Goal: Information Seeking & Learning: Learn about a topic

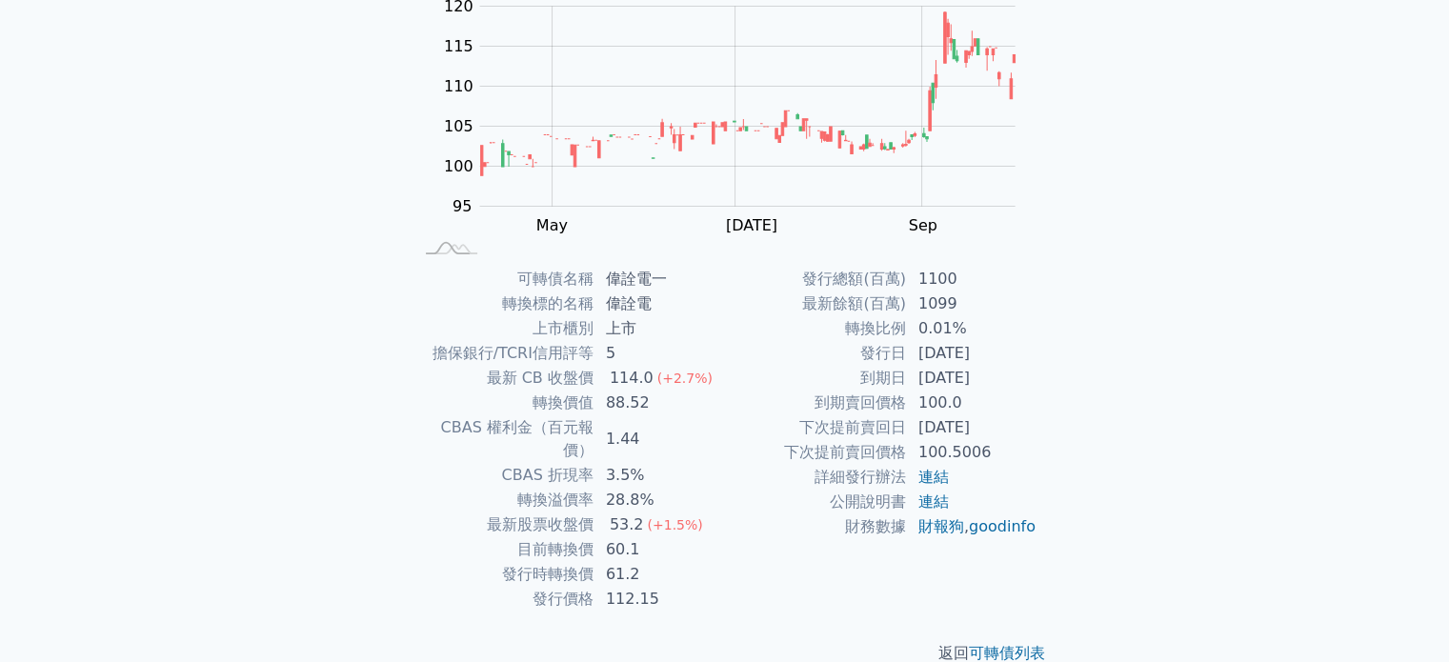
scroll to position [220, 0]
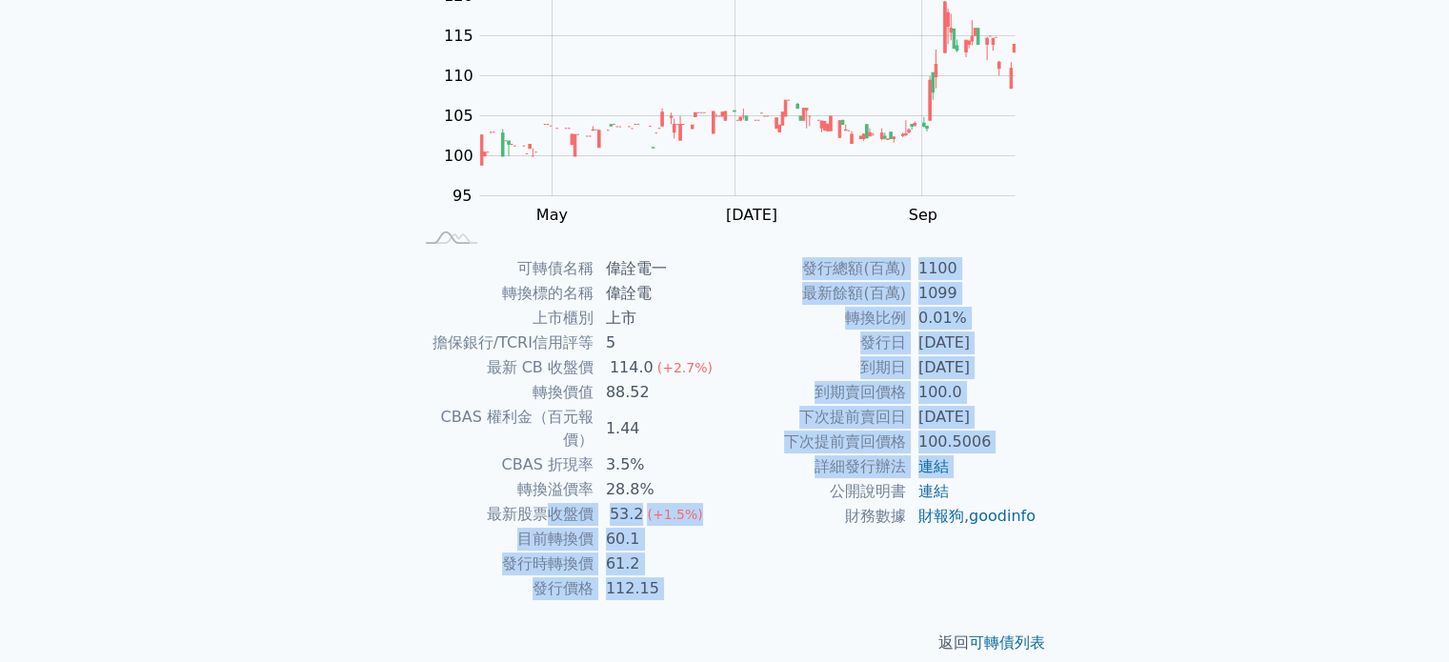
drag, startPoint x: 545, startPoint y: 491, endPoint x: 723, endPoint y: 500, distance: 178.4
click at [764, 500] on div "可轉債名稱 偉詮電一 轉換標的名稱 偉詮電 上市櫃別 上市 擔保銀行/TCRI信用評等 5 最新 CB 收盤價 114.0 (+2.7%) 轉換價值 88.5…" at bounding box center [725, 428] width 671 height 345
click at [695, 502] on td "53.2 (+1.5%)" at bounding box center [659, 514] width 130 height 25
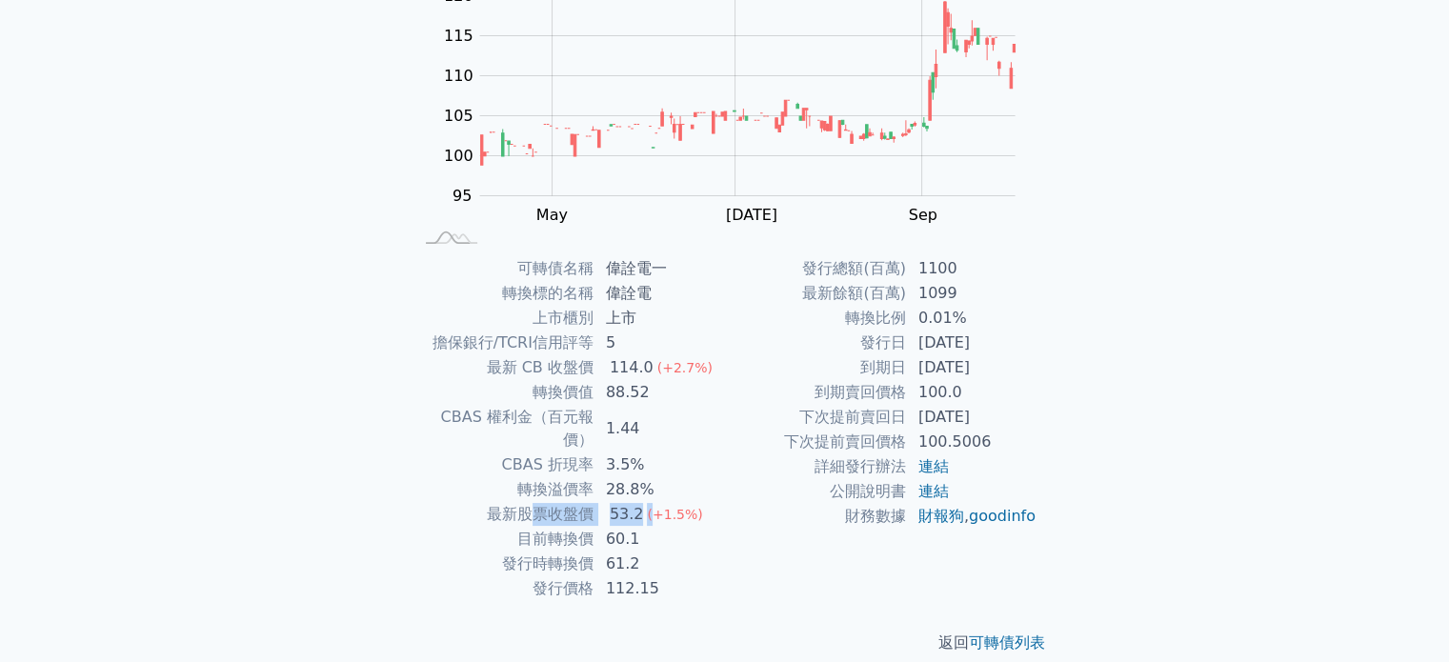
drag, startPoint x: 594, startPoint y: 490, endPoint x: 652, endPoint y: 490, distance: 57.2
click at [652, 502] on tr "最新股票收盤價 53.2 (+1.5%)" at bounding box center [568, 514] width 312 height 25
click at [572, 502] on td "最新股票收盤價" at bounding box center [503, 514] width 182 height 25
drag, startPoint x: 591, startPoint y: 517, endPoint x: 638, endPoint y: 518, distance: 47.6
click at [638, 527] on tr "目前轉換價 60.1" at bounding box center [568, 539] width 312 height 25
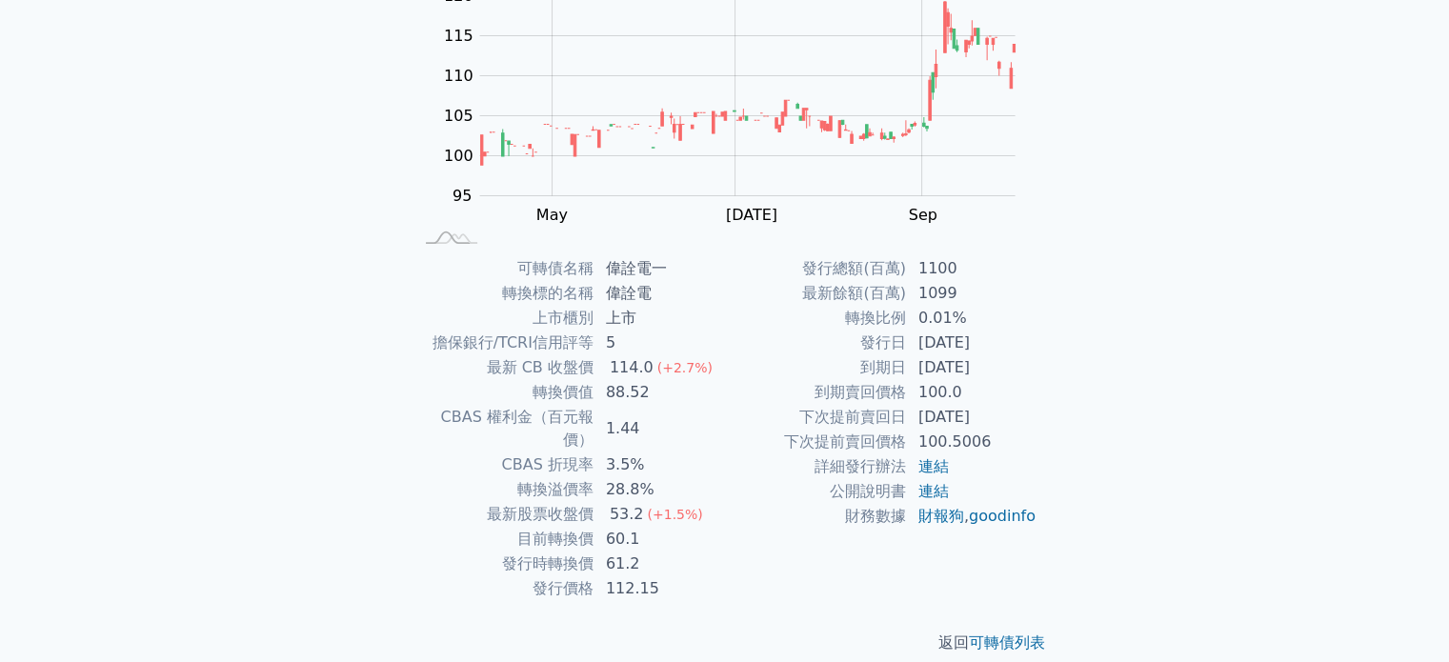
click at [528, 527] on td "目前轉換價" at bounding box center [503, 539] width 182 height 25
drag, startPoint x: 513, startPoint y: 521, endPoint x: 614, endPoint y: 514, distance: 101.2
click at [614, 527] on tr "目前轉換價 60.1" at bounding box center [568, 539] width 312 height 25
click at [541, 552] on td "發行時轉換價" at bounding box center [503, 564] width 182 height 25
drag, startPoint x: 513, startPoint y: 546, endPoint x: 643, endPoint y: 542, distance: 129.6
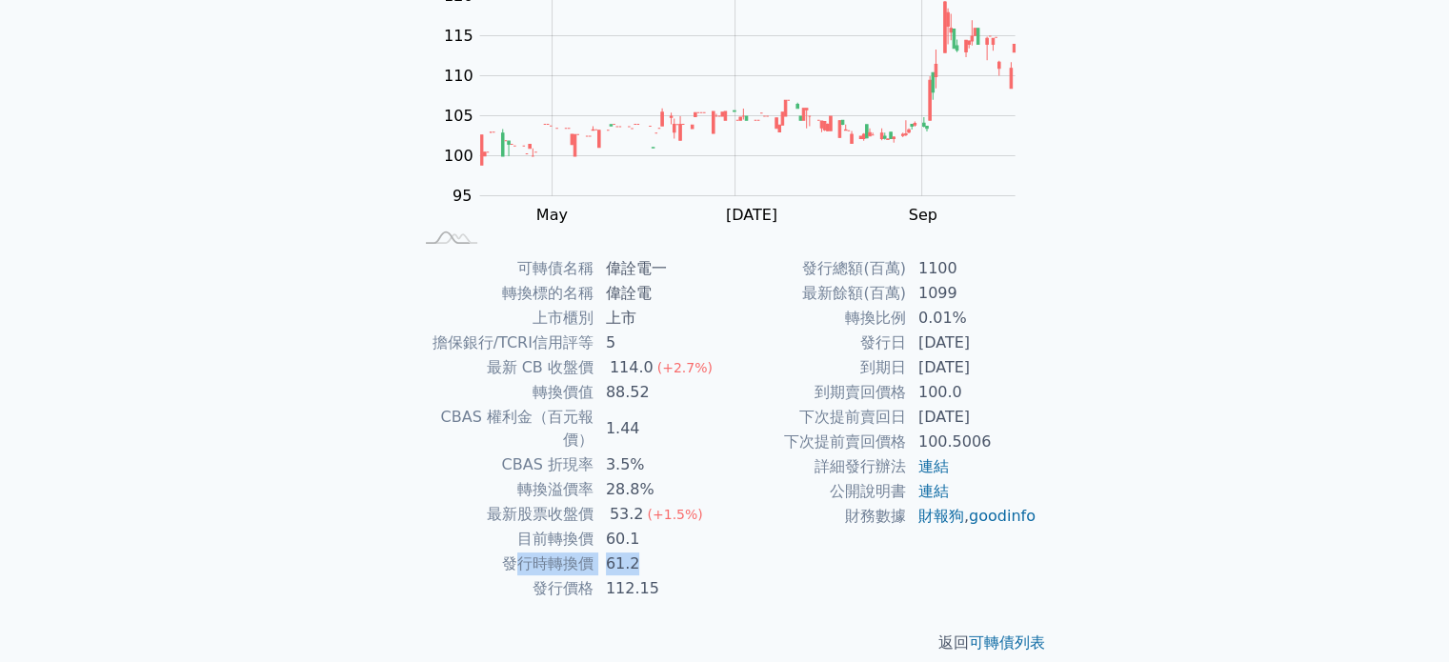
click at [643, 552] on tr "發行時轉換價 61.2" at bounding box center [568, 564] width 312 height 25
click at [643, 552] on td "61.2" at bounding box center [659, 564] width 130 height 25
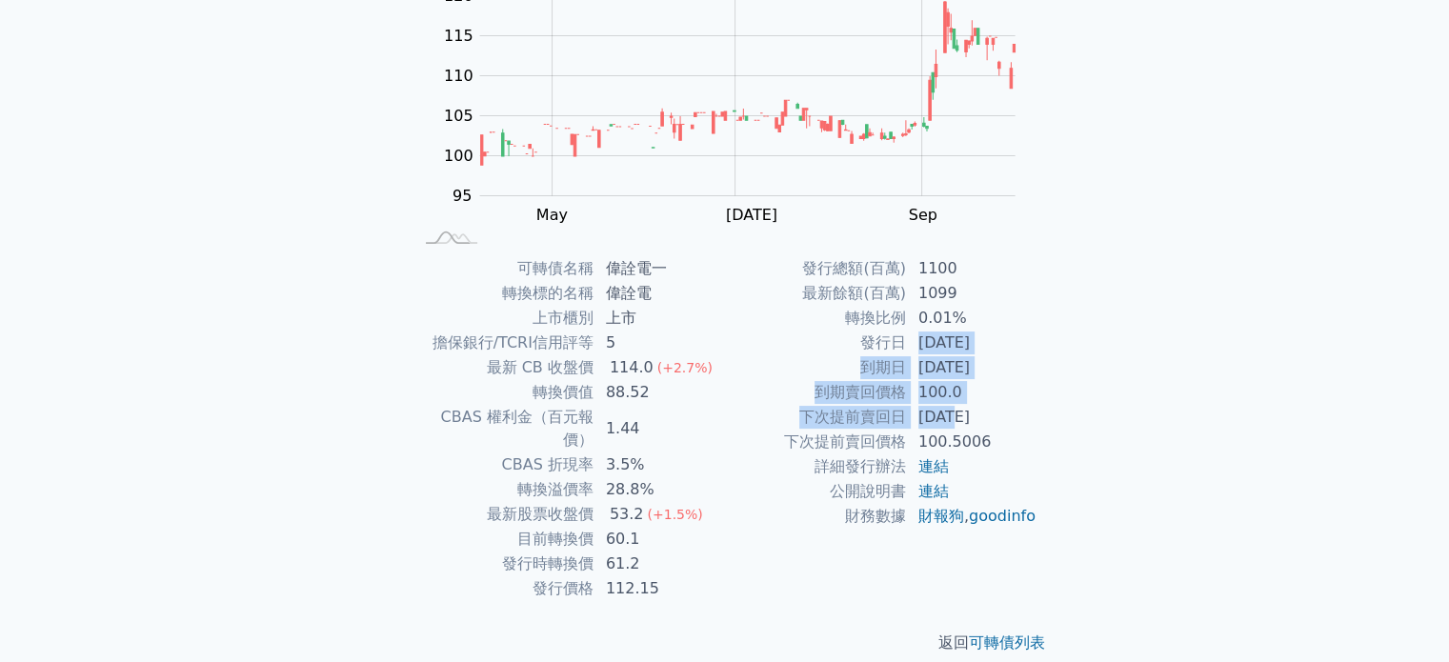
drag, startPoint x: 913, startPoint y: 342, endPoint x: 950, endPoint y: 426, distance: 91.3
click at [950, 426] on tbody "發行總額(百萬) 1100 最新餘額(百萬) 1099 轉換比例 0.01% 發行日 [DATE] 到期日 [DATE] 到期賣回價格 100.0 下次提前賣…" at bounding box center [881, 392] width 312 height 272
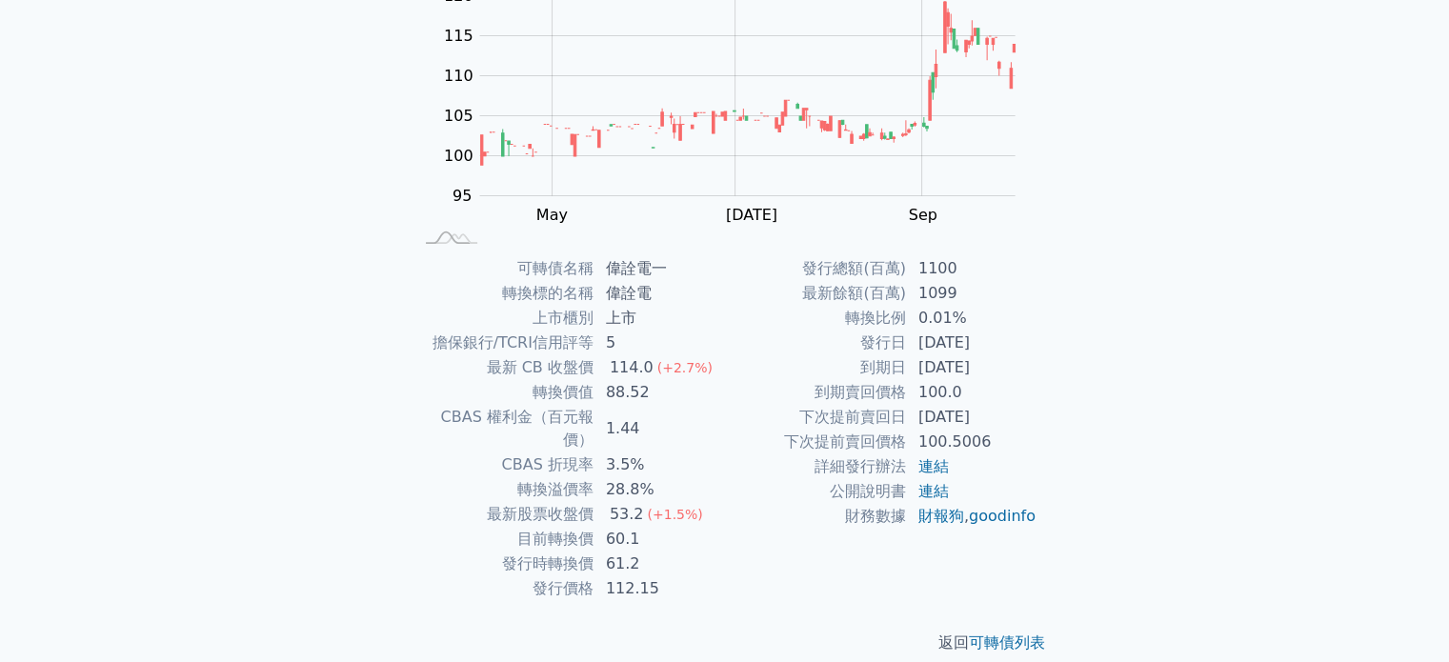
click at [942, 441] on td "100.5006" at bounding box center [972, 442] width 130 height 25
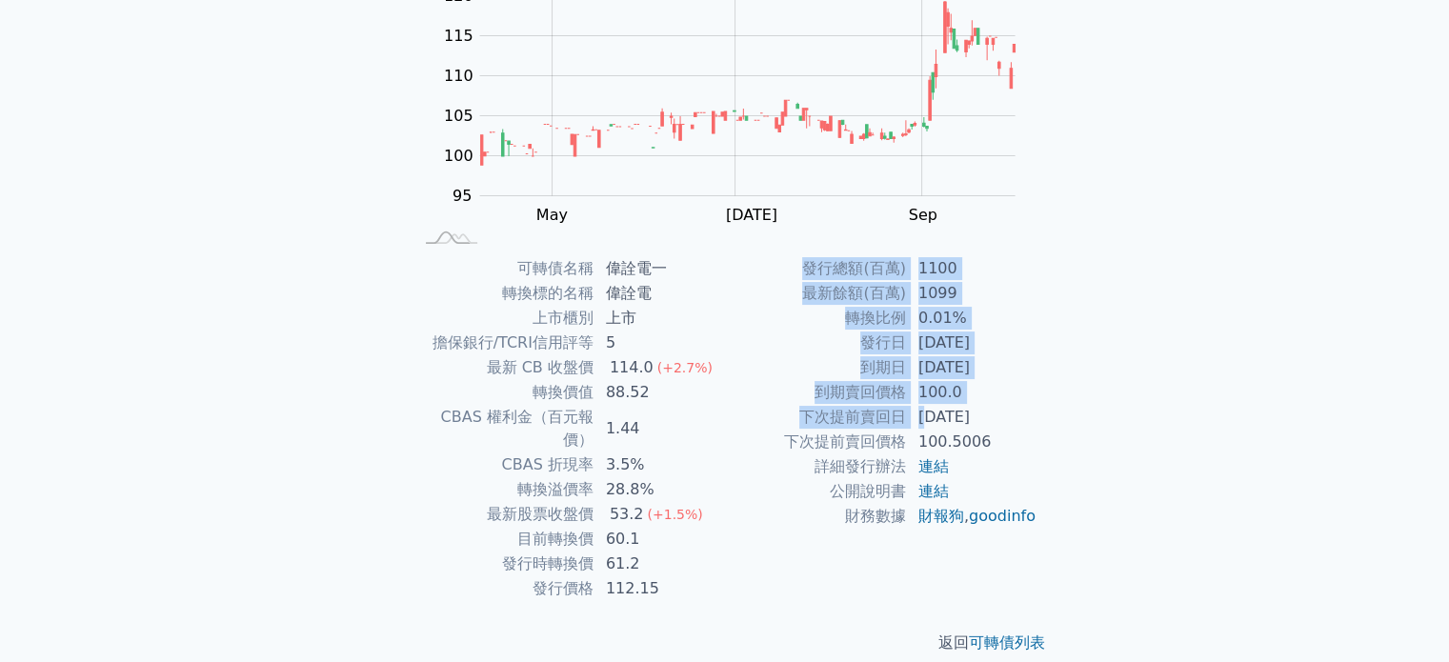
drag, startPoint x: 1000, startPoint y: 414, endPoint x: 1036, endPoint y: 415, distance: 36.2
click at [1037, 414] on div "可轉債名稱 偉詮電一 轉換標的名稱 偉詮電 上市櫃別 上市 擔保銀行/TCRI信用評等 5 最新 CB 收盤價 114.0 (+2.7%) 轉換價值 88.5…" at bounding box center [725, 428] width 671 height 345
click at [1012, 434] on td "100.5006" at bounding box center [972, 442] width 130 height 25
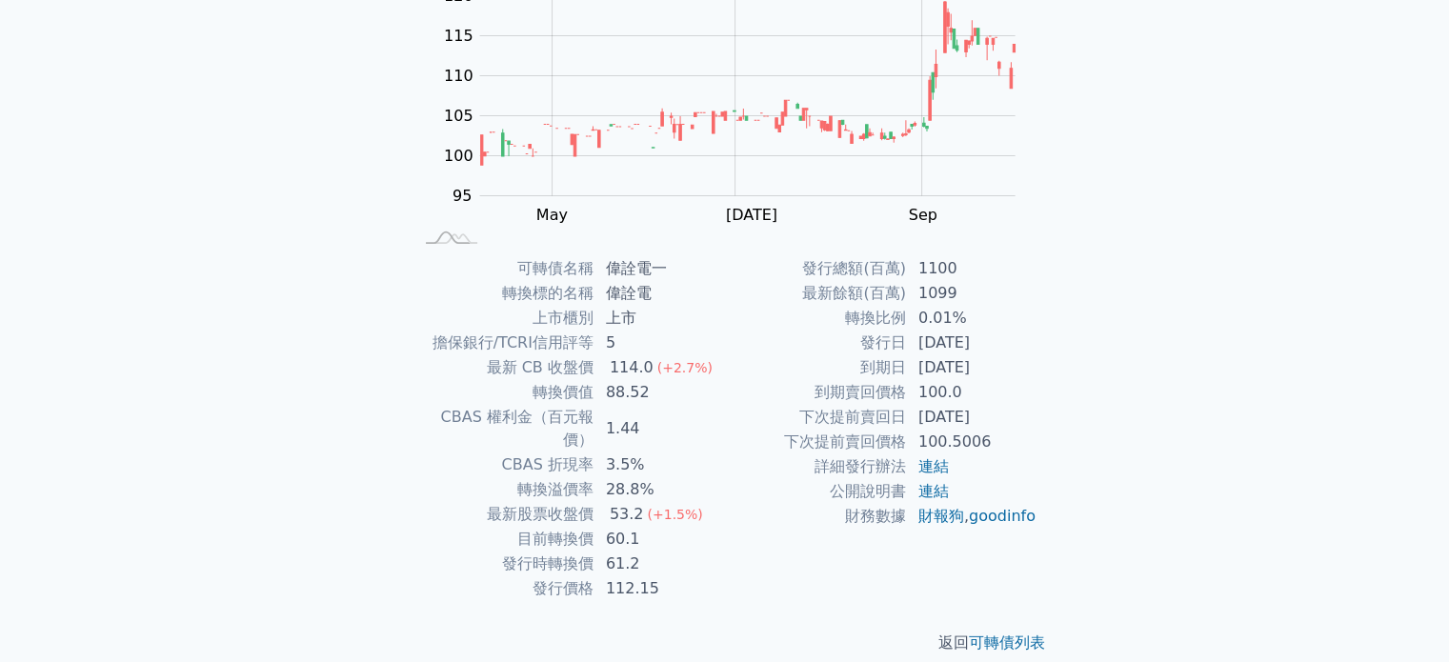
click at [940, 418] on td "[DATE]" at bounding box center [972, 417] width 130 height 25
click at [926, 370] on td "[DATE]" at bounding box center [972, 367] width 130 height 25
click at [926, 369] on td "[DATE]" at bounding box center [972, 367] width 130 height 25
click at [936, 316] on td "0.01%" at bounding box center [972, 318] width 130 height 25
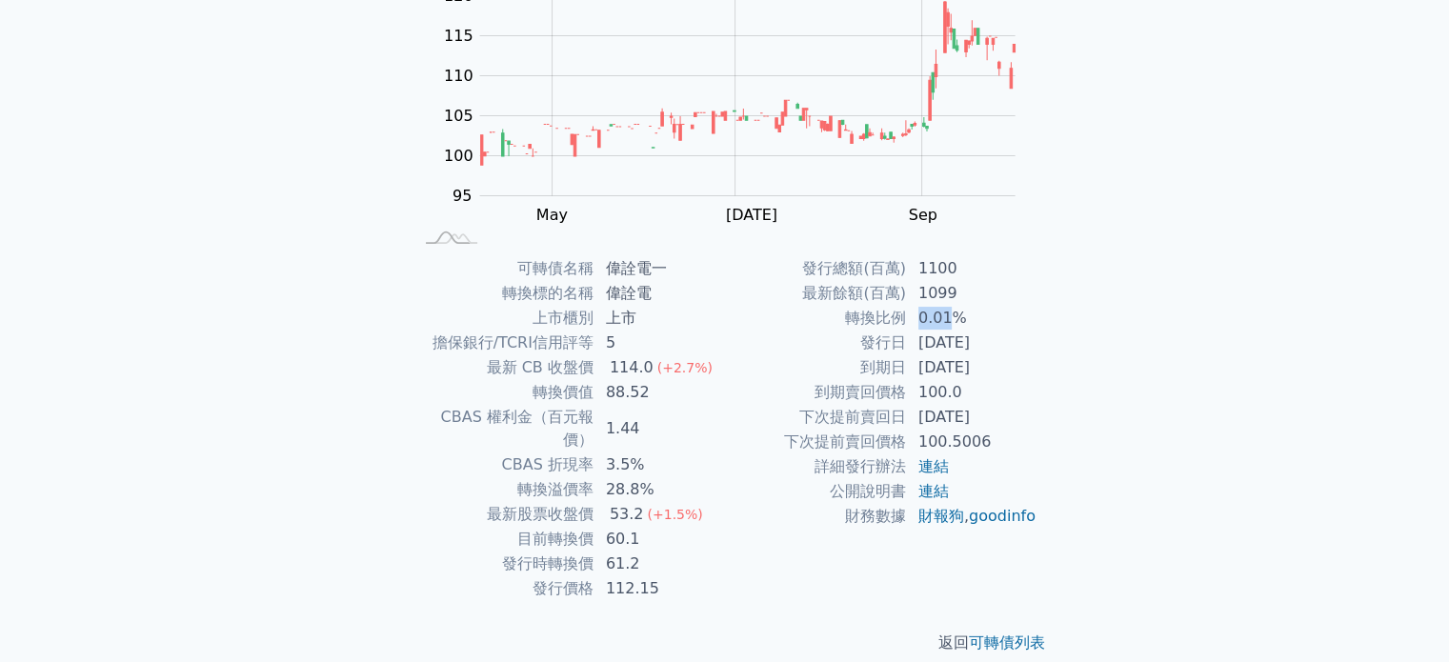
click at [935, 317] on td "0.01%" at bounding box center [972, 318] width 130 height 25
